Goal: Entertainment & Leisure: Consume media (video, audio)

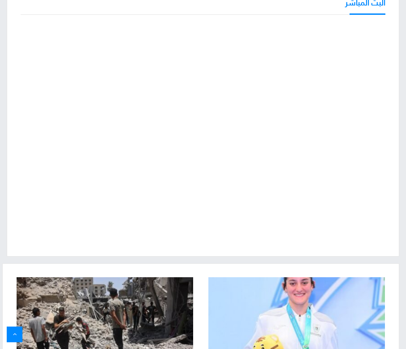
scroll to position [58, 0]
click at [8, 185] on div "البث المباشر" at bounding box center [203, 120] width 393 height 274
click at [5, 173] on div "البث المباشر" at bounding box center [203, 120] width 406 height 274
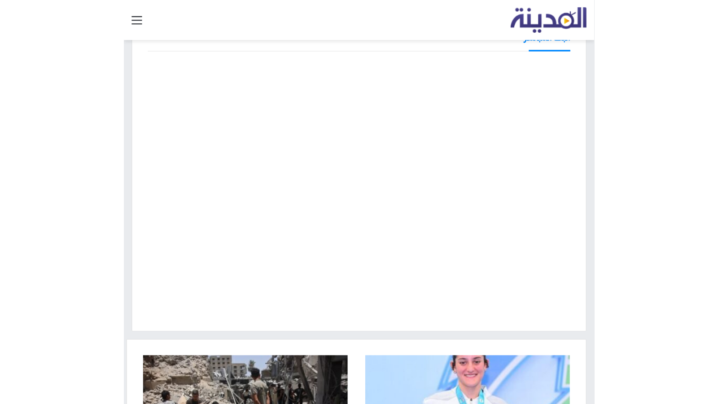
scroll to position [45, 0]
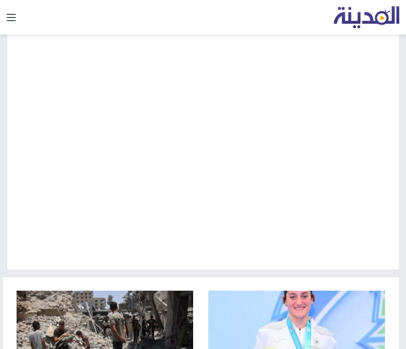
click at [83, 265] on div "البث المباشر" at bounding box center [203, 133] width 393 height 274
click at [108, 264] on div "البث المباشر" at bounding box center [203, 133] width 393 height 274
click at [6, 190] on div "البث المباشر" at bounding box center [203, 133] width 406 height 274
click at [113, 263] on div "البث المباشر" at bounding box center [203, 133] width 393 height 274
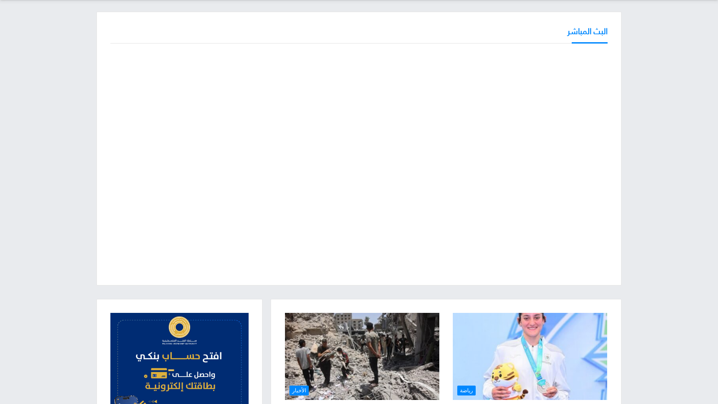
scroll to position [52, 0]
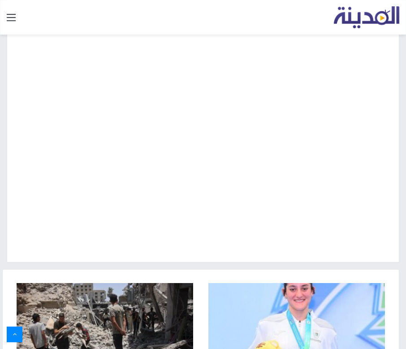
click at [5, 205] on div "البث المباشر" at bounding box center [203, 126] width 406 height 274
click at [83, 265] on div "البث المباشر" at bounding box center [203, 129] width 406 height 280
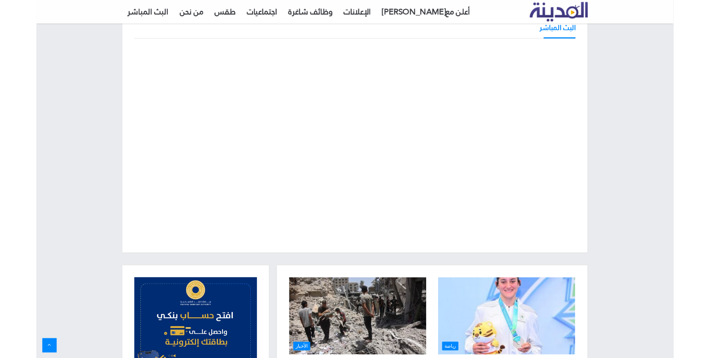
scroll to position [60, 0]
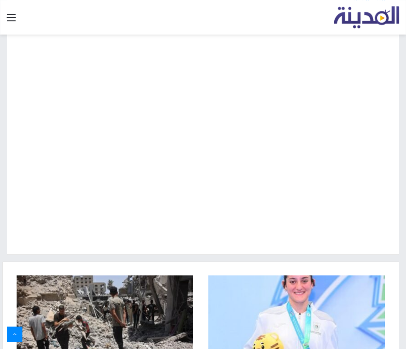
click at [107, 258] on div "البث المباشر" at bounding box center [203, 121] width 406 height 280
click at [9, 249] on div "البث المباشر" at bounding box center [203, 118] width 393 height 274
click at [239, 252] on div "البث المباشر" at bounding box center [203, 118] width 393 height 274
click at [268, 246] on div "البث المباشر" at bounding box center [203, 118] width 393 height 274
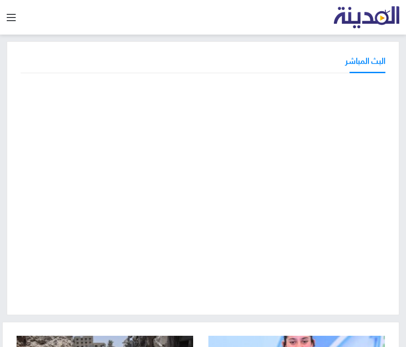
scroll to position [45, 0]
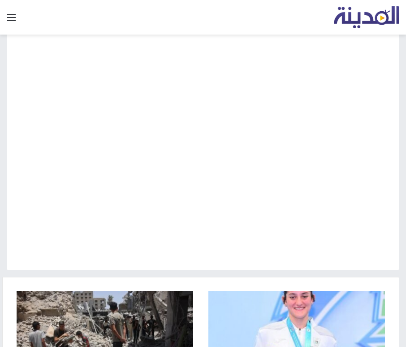
click at [251, 262] on div "البث المباشر" at bounding box center [203, 133] width 393 height 274
